Goal: Find specific page/section: Find specific page/section

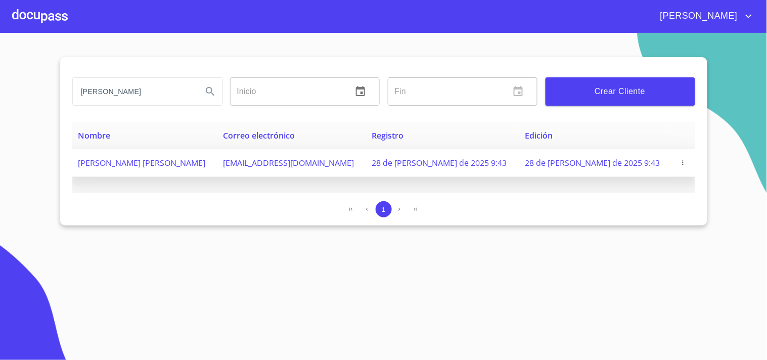
click at [189, 162] on span "[PERSON_NAME] [PERSON_NAME]" at bounding box center [141, 162] width 127 height 11
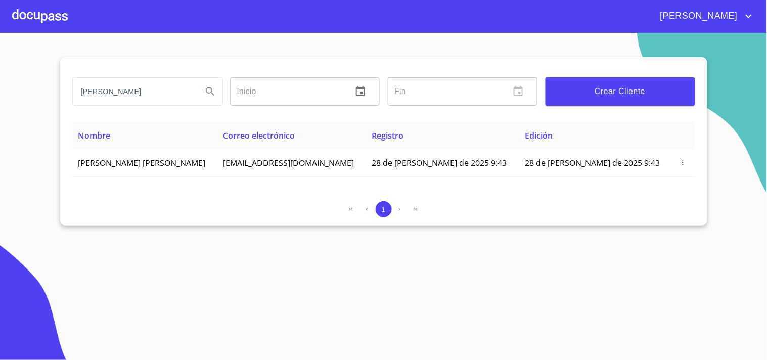
click at [43, 16] on div at bounding box center [40, 16] width 56 height 32
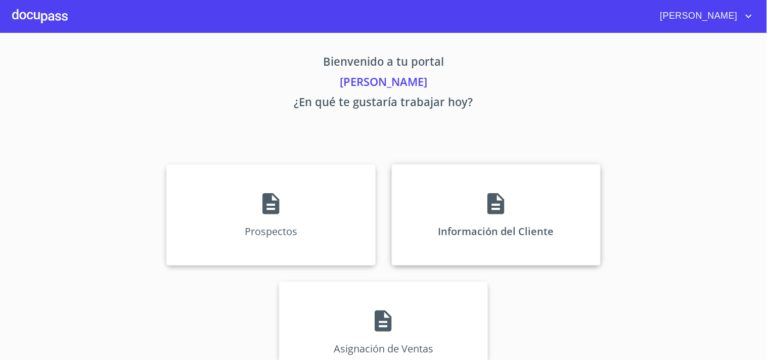
click at [478, 216] on div "Información del Cliente" at bounding box center [496, 214] width 209 height 101
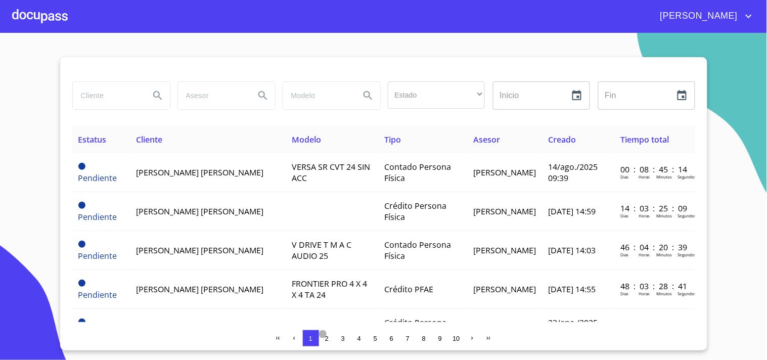
click at [325, 336] on span "2" at bounding box center [327, 339] width 4 height 8
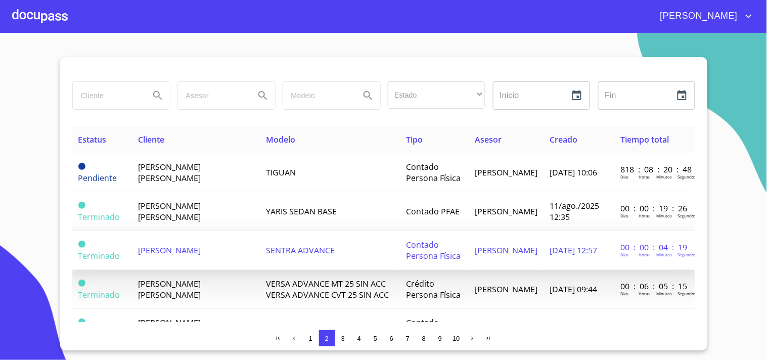
click at [198, 248] on span "[PERSON_NAME]" at bounding box center [169, 250] width 63 height 11
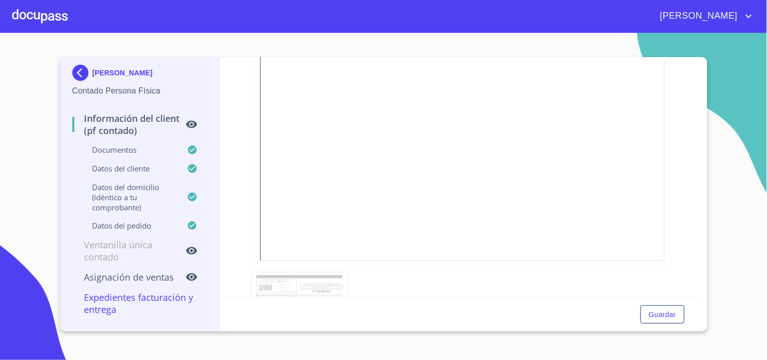
scroll to position [1566, 0]
click at [655, 226] on div at bounding box center [461, 110] width 419 height 291
